Goal: Task Accomplishment & Management: Manage account settings

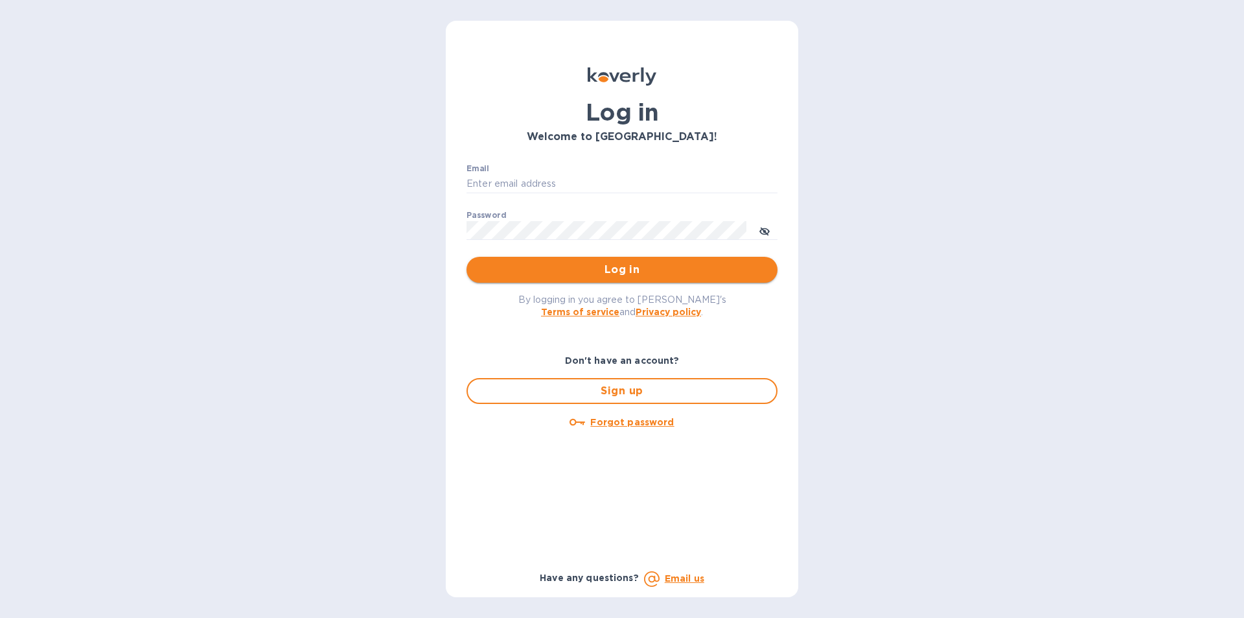
type input "[EMAIL_ADDRESS][DOMAIN_NAME]"
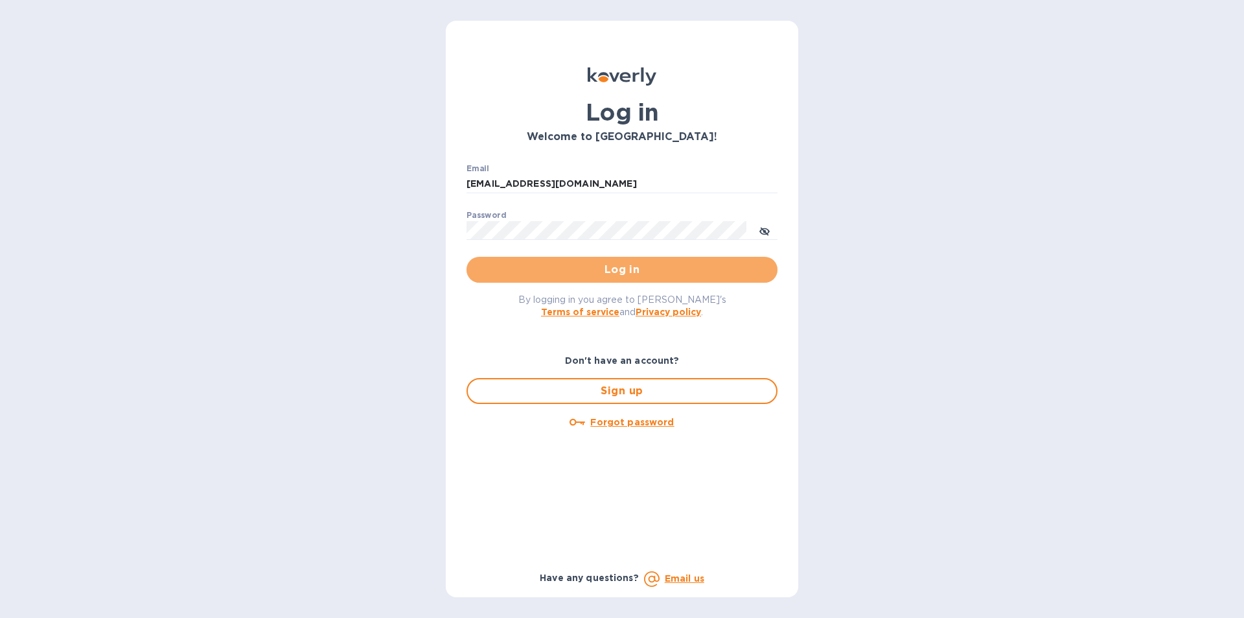
click at [588, 271] on span "Log in" at bounding box center [622, 270] width 290 height 16
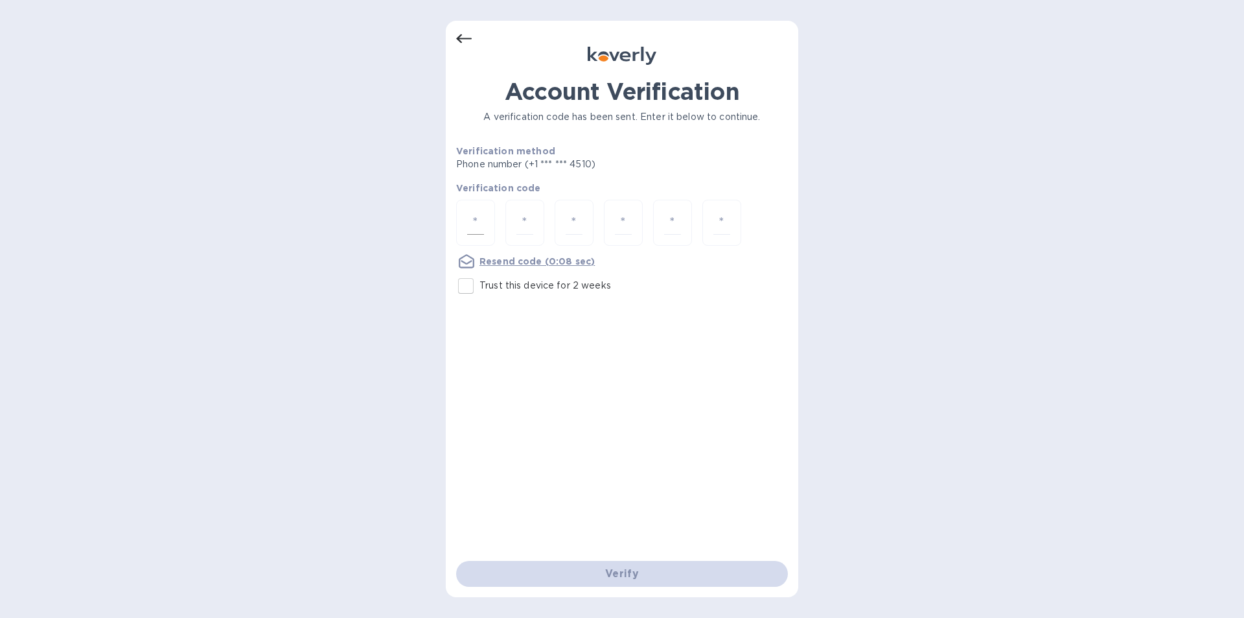
click at [486, 226] on div at bounding box center [475, 223] width 39 height 46
click at [510, 221] on div at bounding box center [524, 223] width 39 height 46
click at [485, 234] on div at bounding box center [475, 223] width 39 height 46
type input "9"
type input "4"
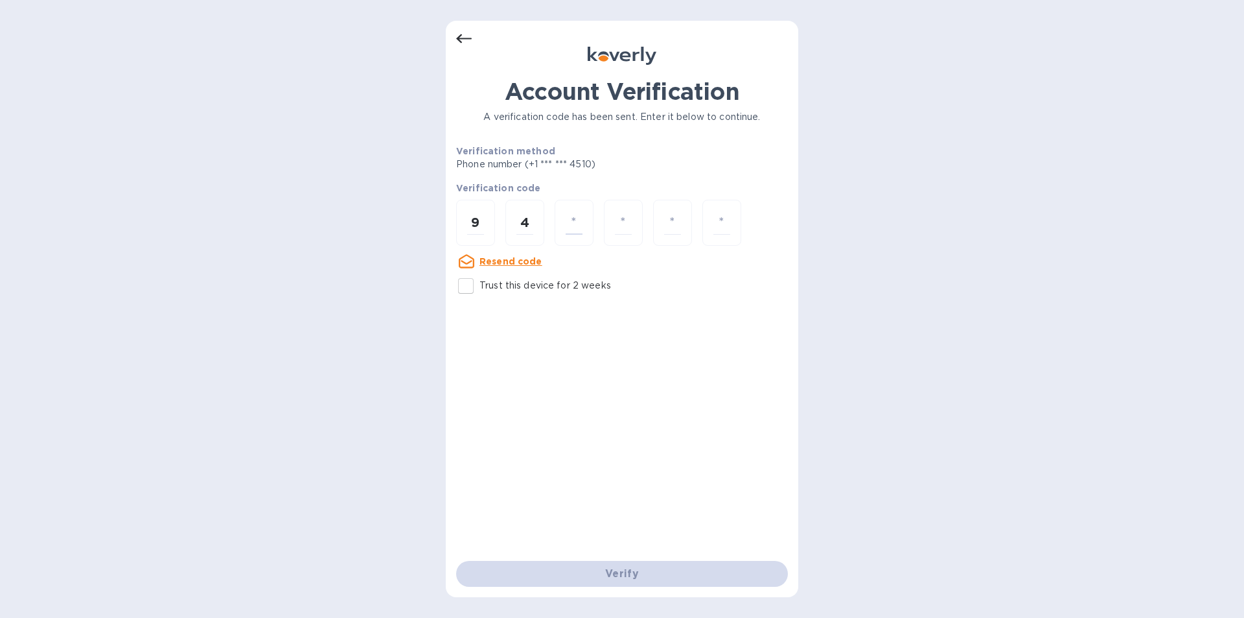
type input "7"
type input "5"
type input "7"
type input "0"
